Goal: Task Accomplishment & Management: Use online tool/utility

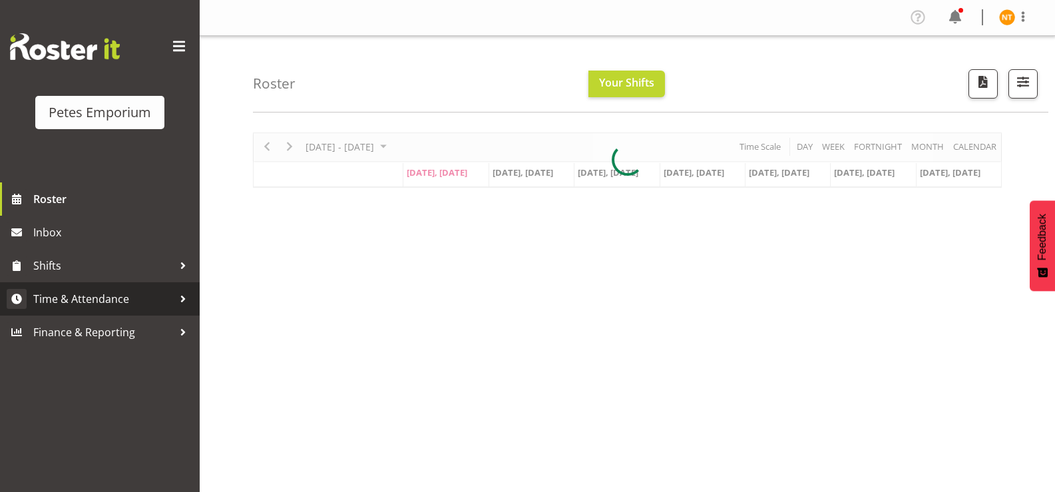
click at [89, 296] on span "Time & Attendance" at bounding box center [103, 299] width 140 height 20
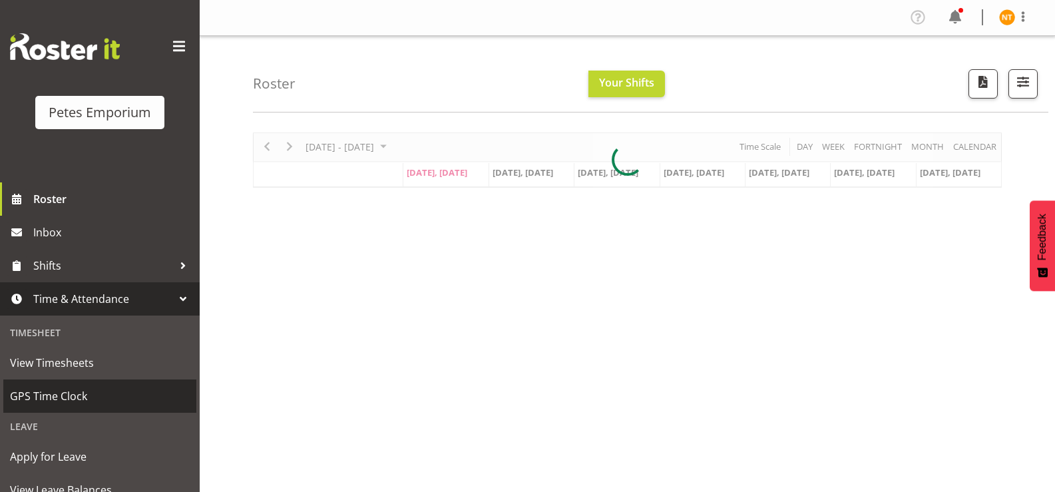
click at [70, 392] on span "GPS Time Clock" at bounding box center [100, 396] width 180 height 20
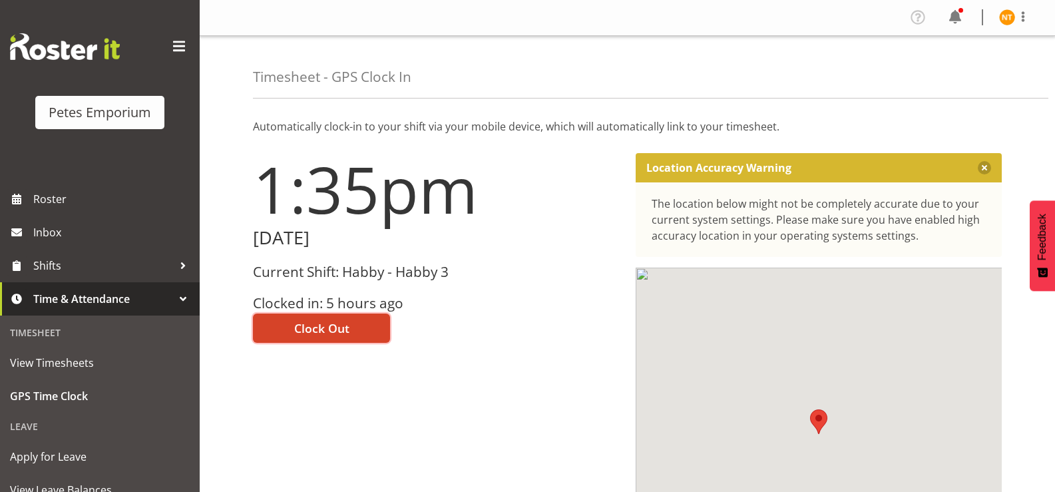
click at [304, 324] on span "Clock Out" at bounding box center [321, 327] width 55 height 17
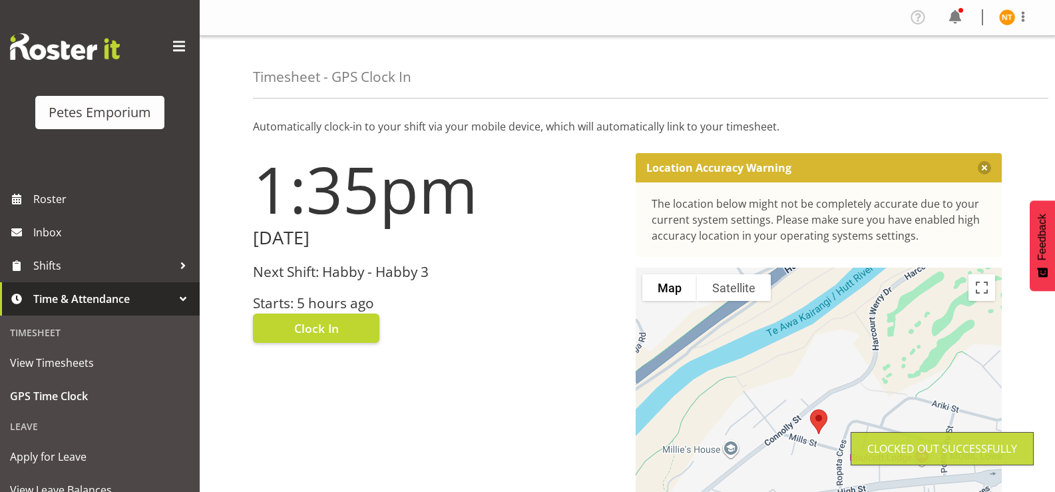
click at [1001, 17] on img at bounding box center [1007, 17] width 16 height 16
click at [945, 72] on link "Log Out" at bounding box center [967, 70] width 128 height 24
